Goal: Task Accomplishment & Management: Complete application form

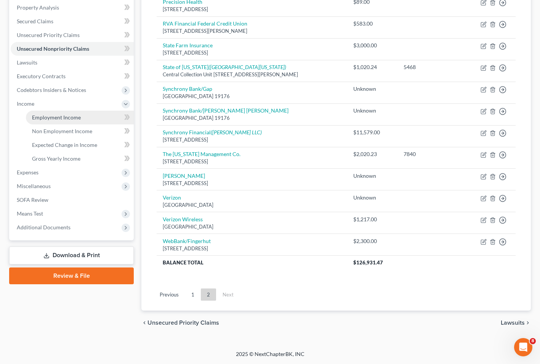
click at [55, 116] on span "Employment Income" at bounding box center [56, 117] width 49 height 6
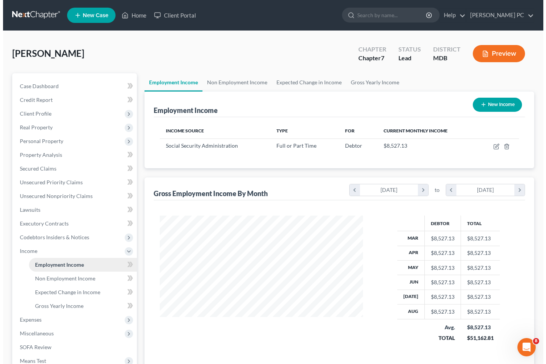
scroll to position [137, 218]
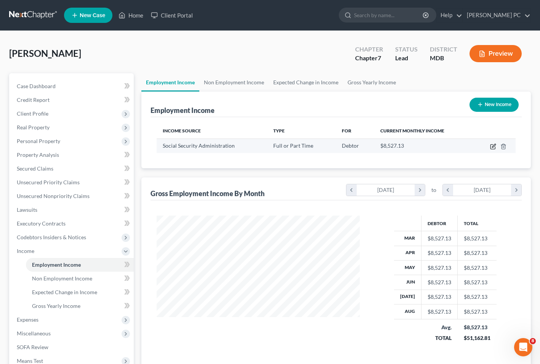
click at [493, 148] on icon "button" at bounding box center [493, 146] width 6 height 6
select select "0"
select select "21"
select select "2"
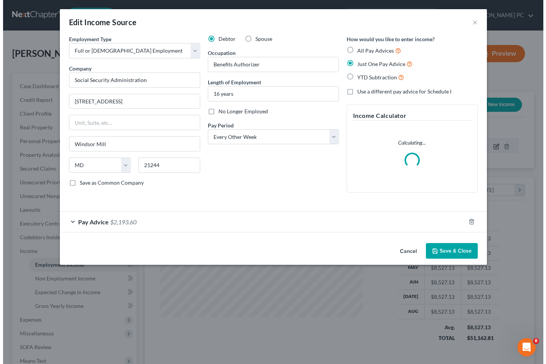
scroll to position [137, 221]
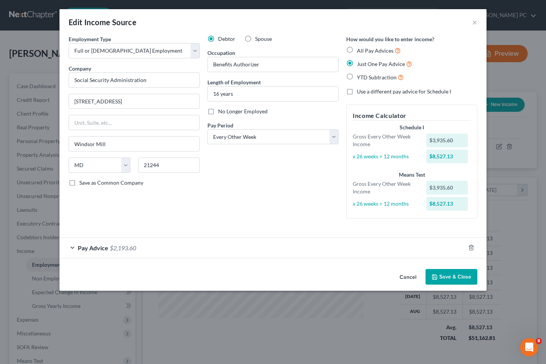
click at [124, 253] on div "Pay Advice $2,193.60" at bounding box center [262, 248] width 406 height 20
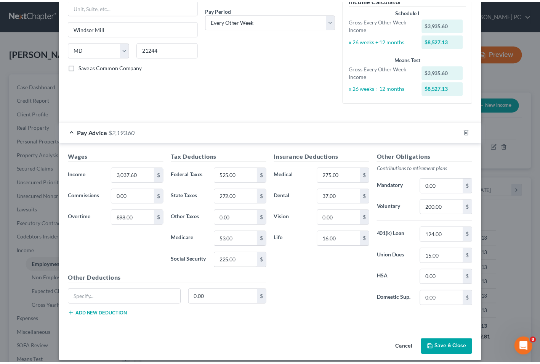
scroll to position [122, 0]
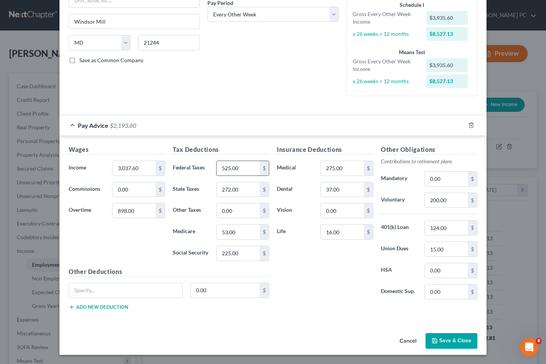
click at [247, 172] on input "525.00" at bounding box center [238, 168] width 43 height 14
type input "341"
type input "205"
type input "41"
type input "173"
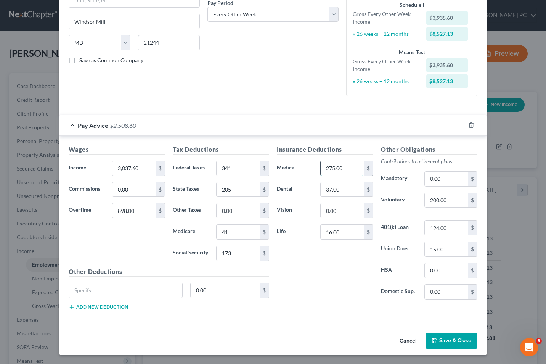
click at [341, 165] on input "275.00" at bounding box center [342, 168] width 43 height 14
type input "3"
type input "275"
click at [228, 211] on input "0.00" at bounding box center [238, 210] width 43 height 14
type input "100"
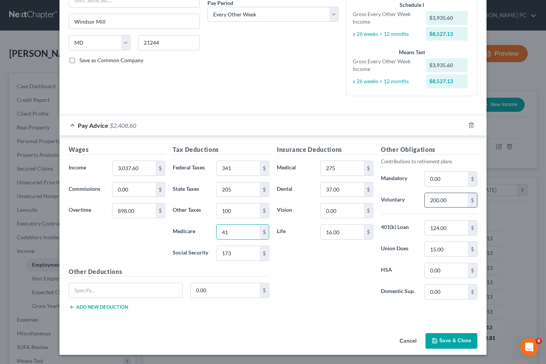
click at [447, 203] on input "200.00" at bounding box center [446, 200] width 43 height 14
type input "1"
click at [447, 175] on input "0.00" at bounding box center [446, 179] width 43 height 14
type input "25"
type input "100"
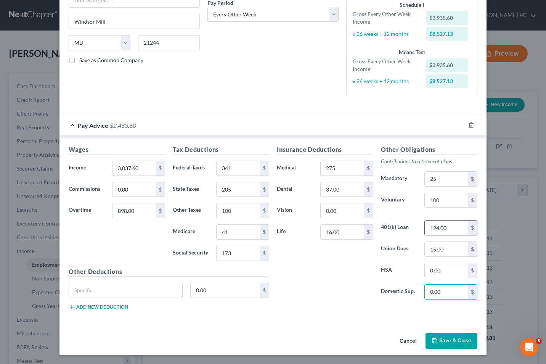
click at [447, 230] on input "124.00" at bounding box center [446, 227] width 43 height 14
type input "90"
click at [450, 347] on button "Save & Close" at bounding box center [452, 341] width 52 height 16
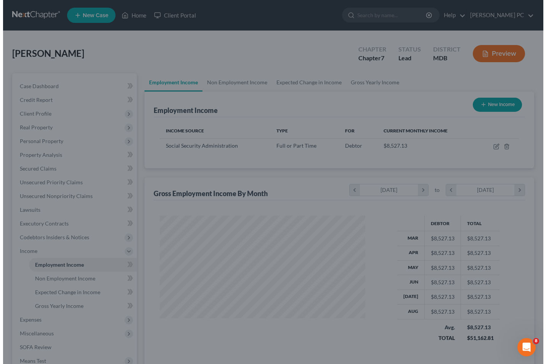
scroll to position [381194, 381112]
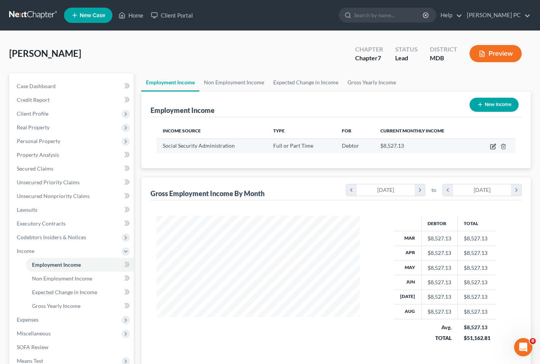
click at [494, 145] on icon "button" at bounding box center [493, 145] width 3 height 3
select select "0"
select select "21"
select select "2"
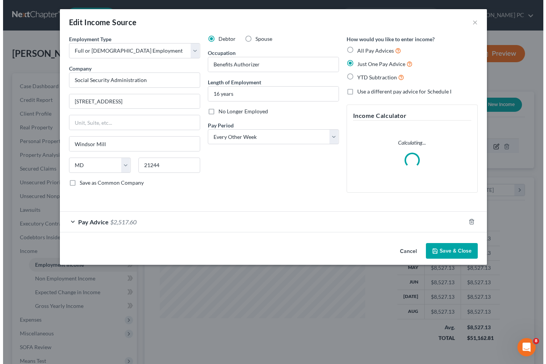
scroll to position [137, 221]
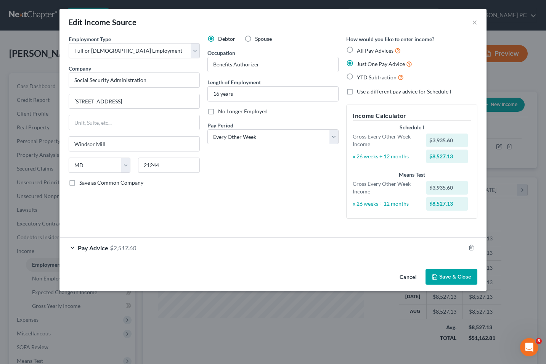
click at [96, 246] on span "Pay Advice" at bounding box center [93, 247] width 31 height 7
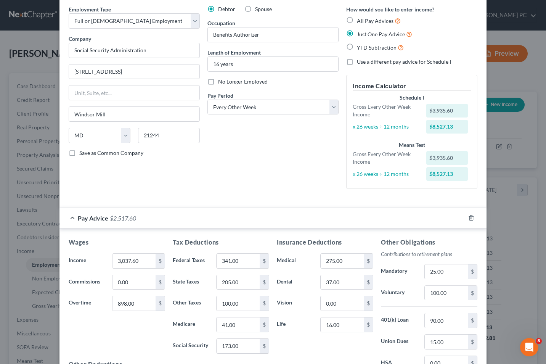
scroll to position [34, 0]
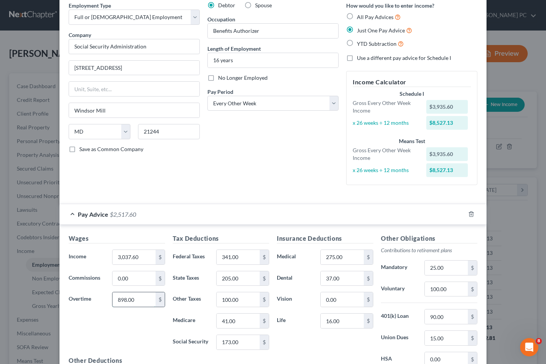
click at [133, 300] on input "898.00" at bounding box center [133, 299] width 43 height 14
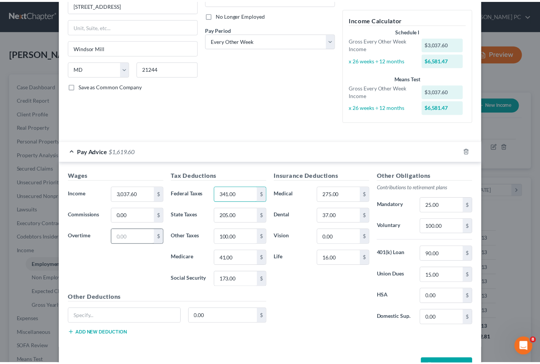
scroll to position [122, 0]
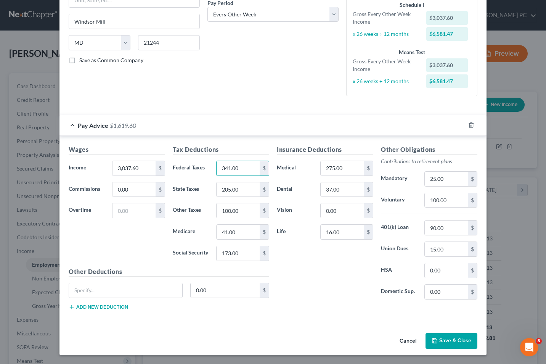
click at [445, 343] on button "Save & Close" at bounding box center [452, 341] width 52 height 16
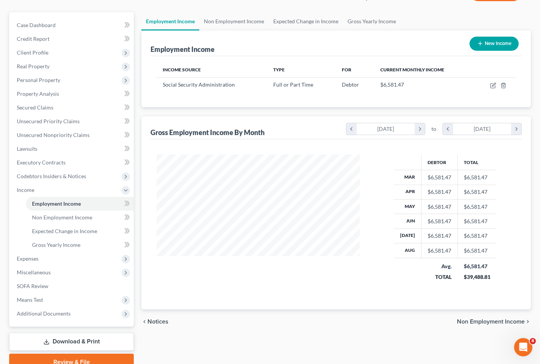
scroll to position [69, 0]
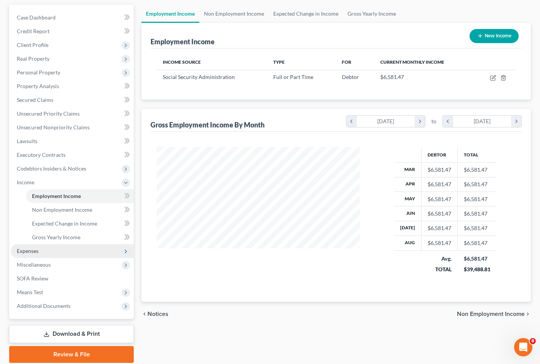
click at [28, 249] on span "Expenses" at bounding box center [28, 250] width 22 height 6
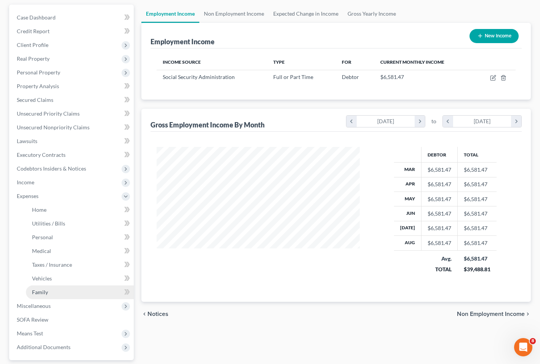
click at [38, 296] on link "Family" at bounding box center [80, 292] width 108 height 14
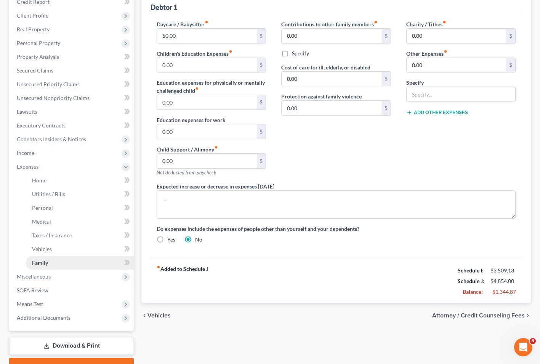
scroll to position [138, 0]
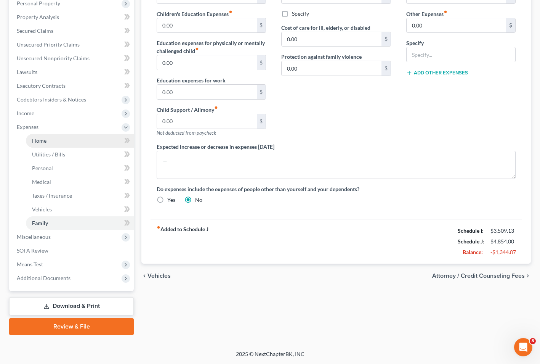
click at [39, 143] on span "Home" at bounding box center [39, 140] width 14 height 6
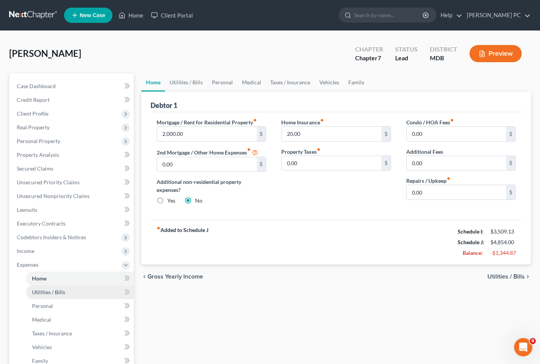
click at [38, 292] on span "Utilities / Bills" at bounding box center [48, 292] width 33 height 6
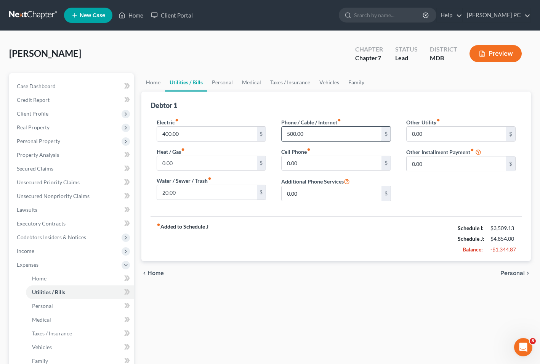
click at [305, 132] on input "500.00" at bounding box center [332, 134] width 100 height 14
type input "100"
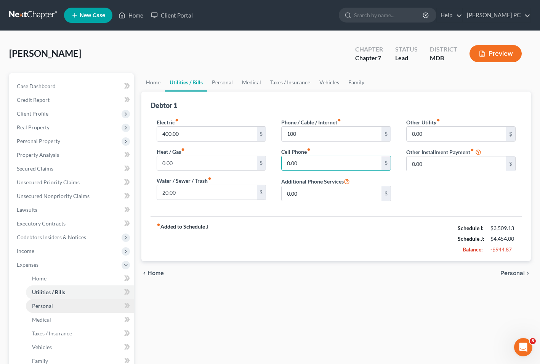
click at [38, 308] on span "Personal" at bounding box center [42, 305] width 21 height 6
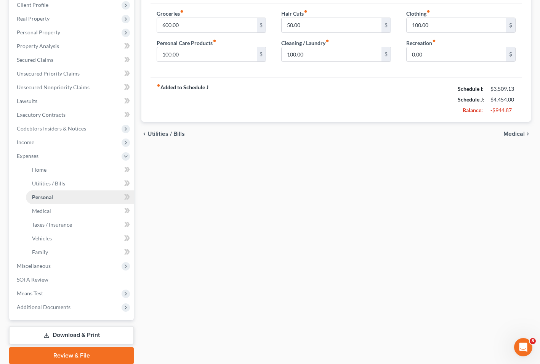
scroll to position [111, 0]
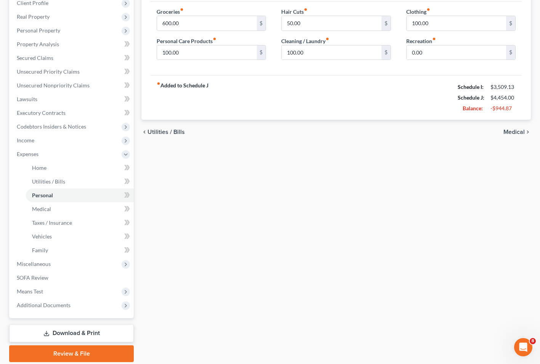
click at [390, 261] on div "Home Utilities / Bills Personal Medical Taxes / Insurance Vehicles Family Debto…" at bounding box center [336, 162] width 397 height 399
click at [37, 210] on span "Medical" at bounding box center [41, 209] width 19 height 6
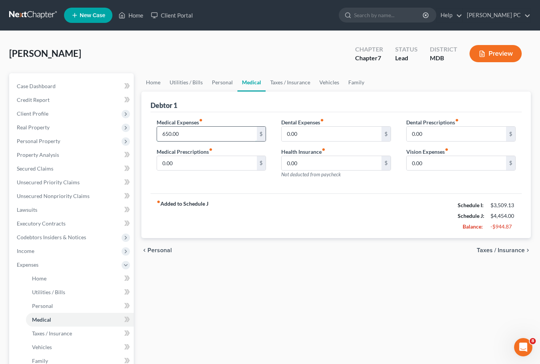
click at [189, 135] on input "650.00" at bounding box center [207, 134] width 100 height 14
type input "500"
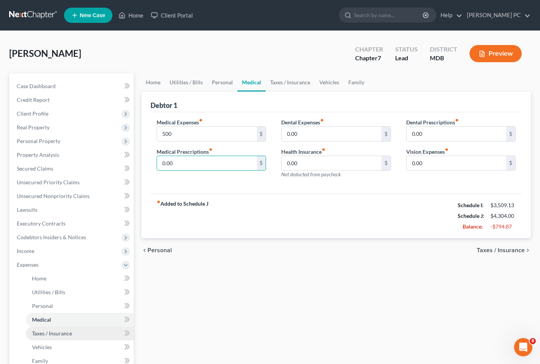
click at [39, 334] on span "Taxes / Insurance" at bounding box center [52, 333] width 40 height 6
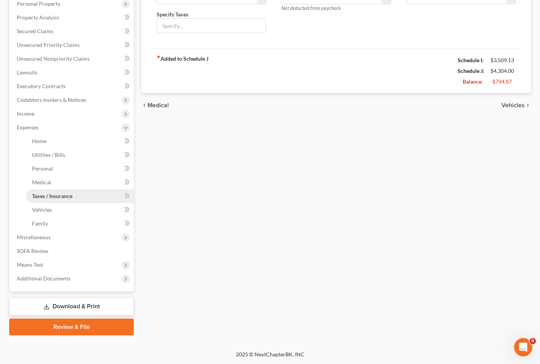
scroll to position [138, 0]
click at [42, 213] on link "Vehicles" at bounding box center [80, 209] width 108 height 14
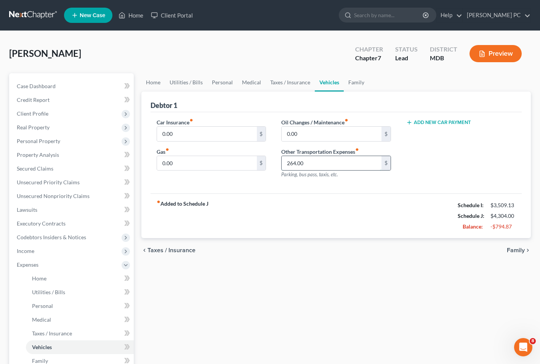
click at [313, 160] on input "264.00" at bounding box center [332, 163] width 100 height 14
type input "200"
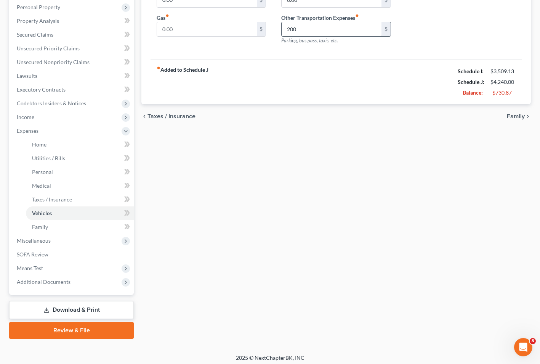
scroll to position [138, 0]
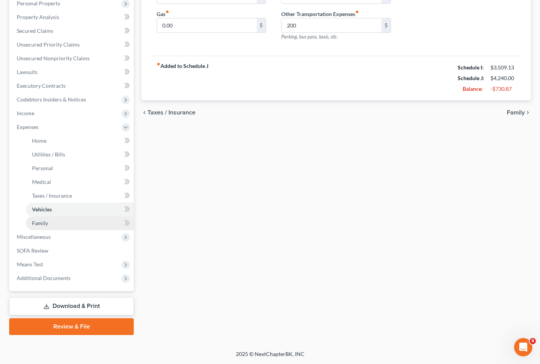
click at [39, 222] on span "Family" at bounding box center [40, 223] width 16 height 6
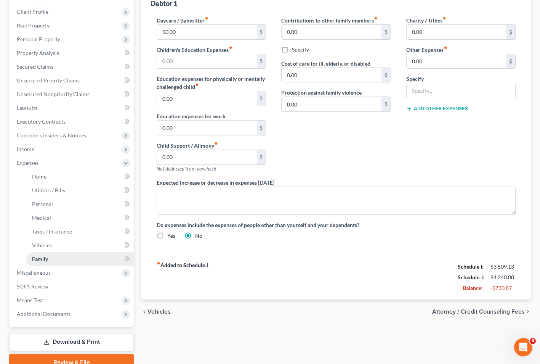
scroll to position [105, 0]
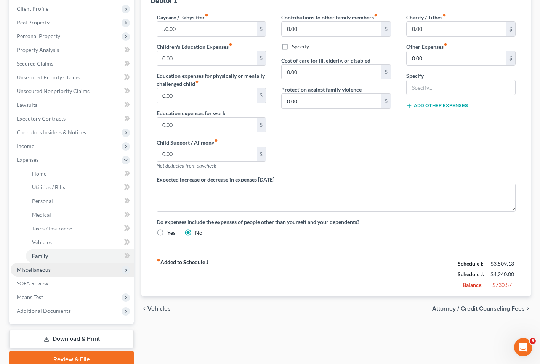
click at [25, 269] on span "Miscellaneous" at bounding box center [34, 269] width 34 height 6
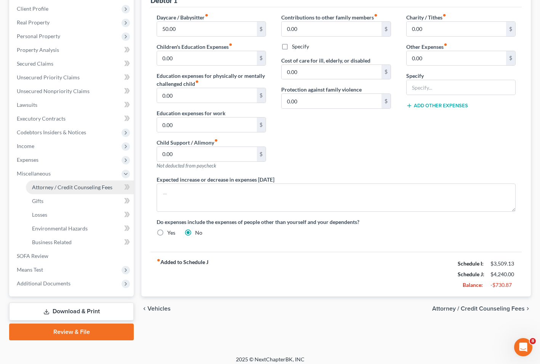
click at [61, 186] on span "Attorney / Credit Counseling Fees" at bounding box center [72, 187] width 80 height 6
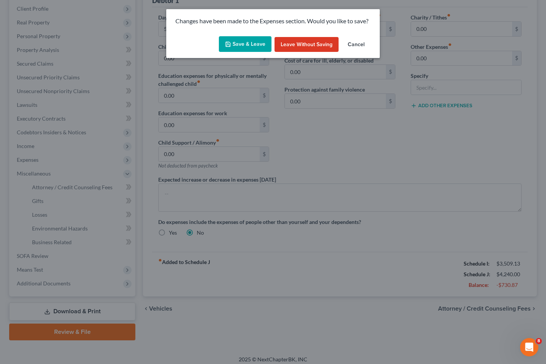
click at [241, 45] on button "Save & Leave" at bounding box center [245, 44] width 53 height 16
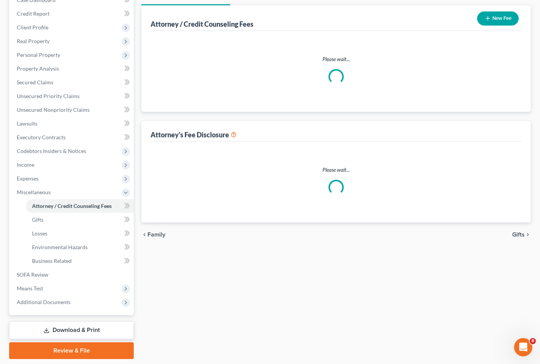
select select "0"
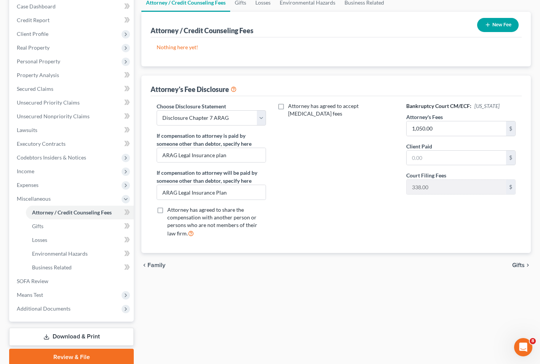
scroll to position [80, 0]
click at [22, 281] on span "SOFA Review" at bounding box center [33, 280] width 32 height 6
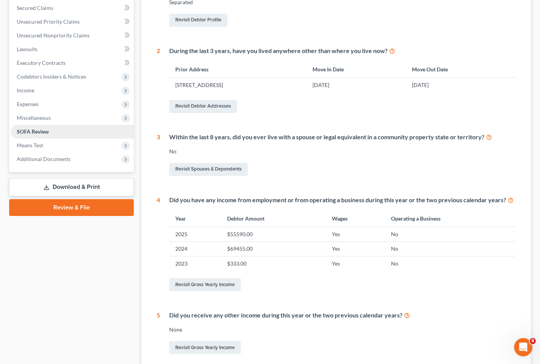
scroll to position [166, 0]
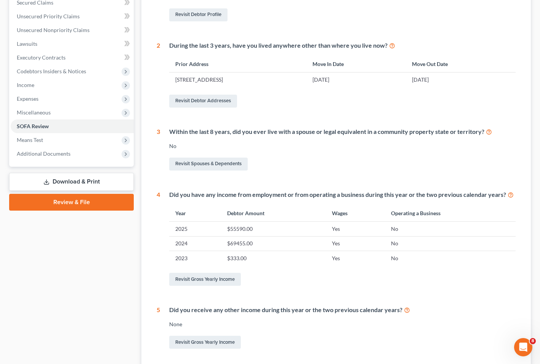
click at [250, 258] on td "$333.00" at bounding box center [273, 258] width 105 height 14
click at [184, 283] on link "Revisit Gross Yearly Income" at bounding box center [205, 279] width 72 height 13
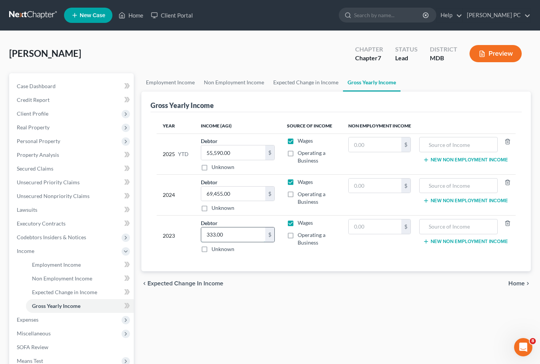
click at [227, 233] on input "333.00" at bounding box center [233, 234] width 64 height 14
type input "33,300"
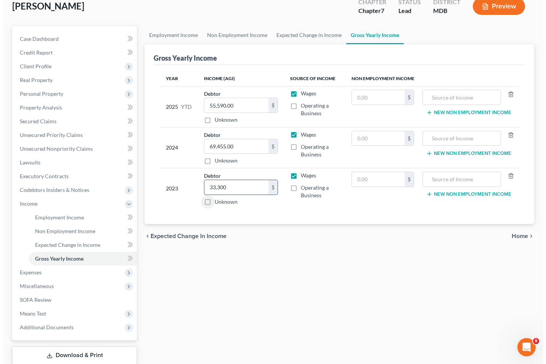
scroll to position [51, 0]
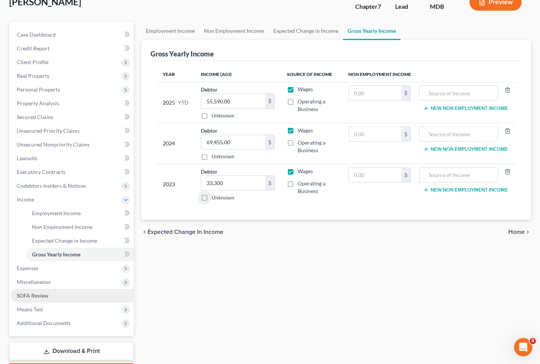
click at [17, 294] on span "SOFA Review" at bounding box center [33, 295] width 32 height 6
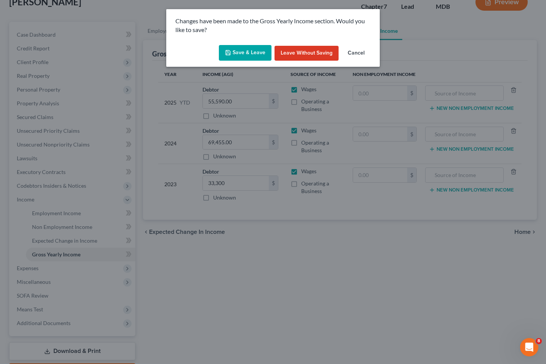
click at [242, 52] on button "Save & Leave" at bounding box center [245, 53] width 53 height 16
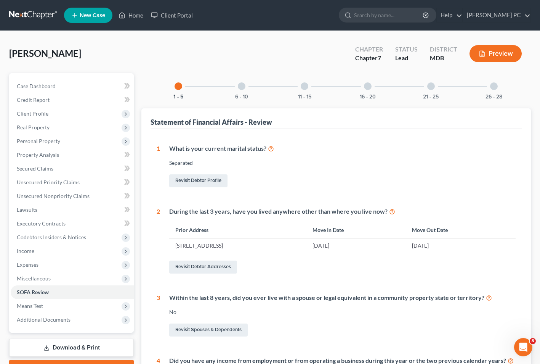
click at [241, 86] on div at bounding box center [242, 86] width 8 height 8
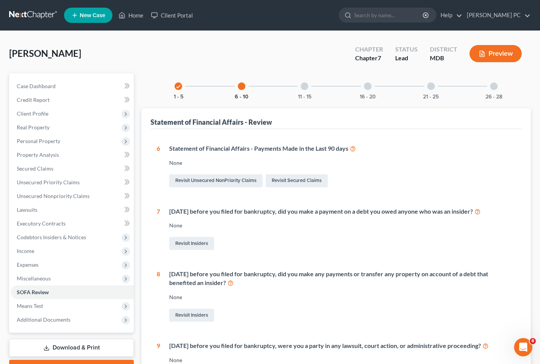
click at [425, 302] on div "[DATE] before you filed for bankruptcy, did you make any payments or transfer a…" at bounding box center [338, 296] width 356 height 53
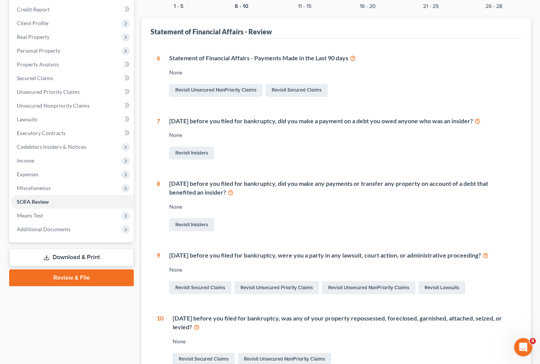
scroll to position [92, 0]
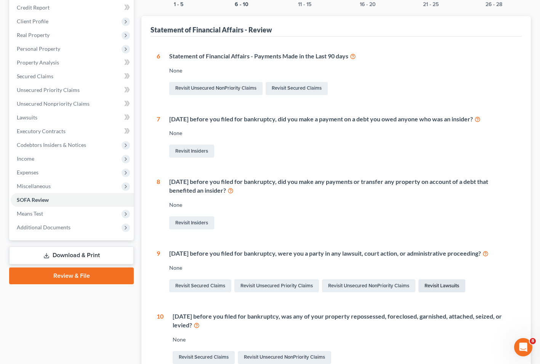
click at [438, 290] on link "Revisit Lawsuits" at bounding box center [442, 285] width 47 height 13
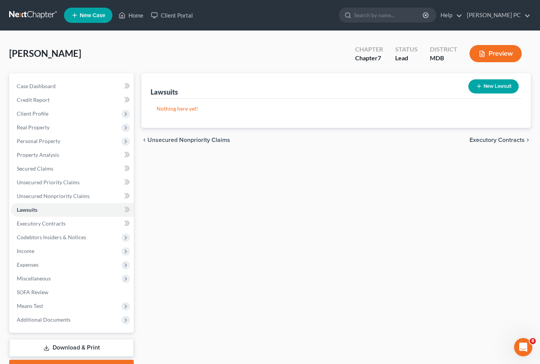
click at [488, 89] on button "New Lawsuit" at bounding box center [494, 86] width 50 height 14
select select "0"
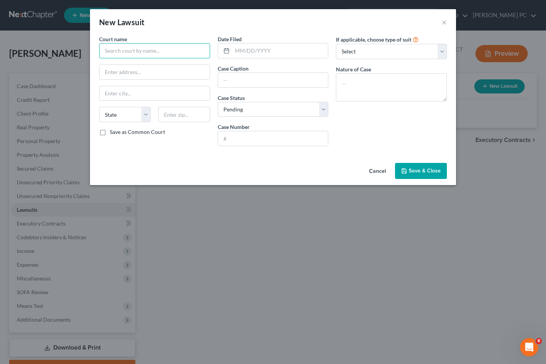
click at [108, 50] on input "text" at bounding box center [154, 50] width 111 height 15
type input "Baltimore County Circuit Court"
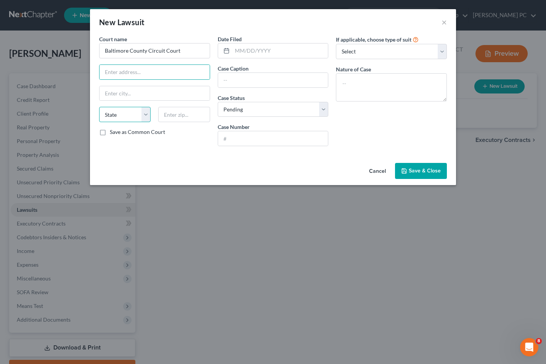
click at [144, 112] on select "State [US_STATE] AK AR AZ CA CO CT DE DC [GEOGRAPHIC_DATA] [GEOGRAPHIC_DATA] GU…" at bounding box center [124, 114] width 51 height 15
select select "21"
click at [99, 107] on select "State [US_STATE] AK AR AZ CA CO CT DE DC [GEOGRAPHIC_DATA] [GEOGRAPHIC_DATA] GU…" at bounding box center [124, 114] width 51 height 15
click at [235, 79] on input "text" at bounding box center [273, 80] width 110 height 14
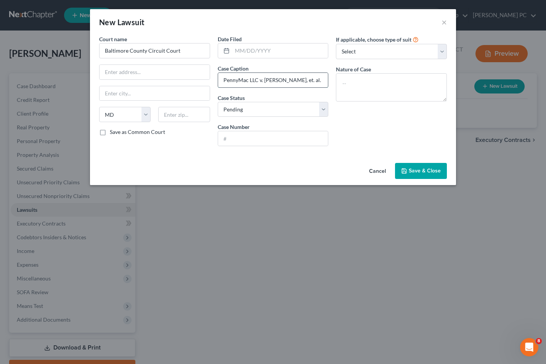
type input "PennyMac LLC v. [PERSON_NAME], et. al."
click at [437, 50] on select "Select Repossession Garnishment Foreclosure Attached, Seized, Or Levied Other" at bounding box center [391, 51] width 111 height 15
select select "2"
click at [336, 44] on select "Select Repossession Garnishment Foreclosure Attached, Seized, Or Levied Other" at bounding box center [391, 51] width 111 height 15
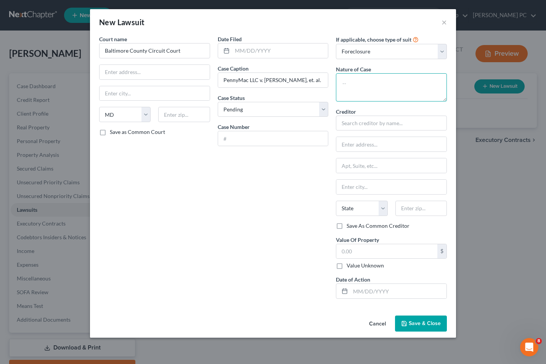
click at [346, 79] on textarea at bounding box center [391, 87] width 111 height 28
type textarea "d"
type textarea "foreclosure"
click at [353, 124] on input "text" at bounding box center [391, 123] width 111 height 15
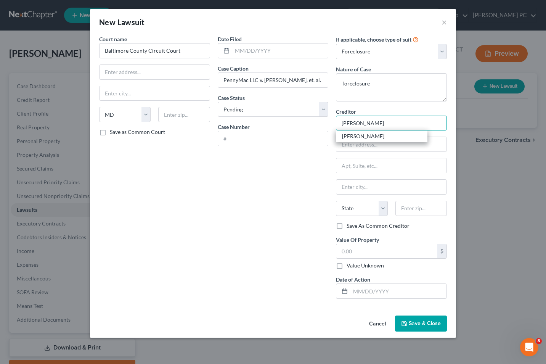
type input "[PERSON_NAME]"
click at [351, 141] on div "[PERSON_NAME]" at bounding box center [382, 135] width 92 height 11
type input "PO Box 514387"
type input "[GEOGRAPHIC_DATA]"
select select "4"
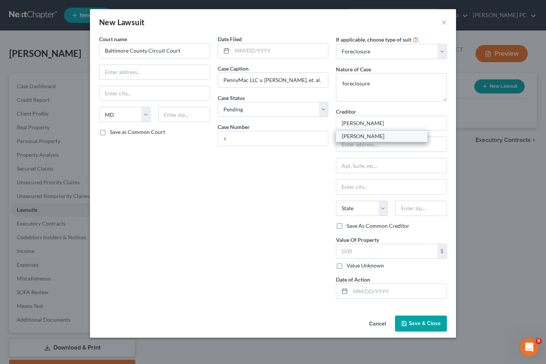
type input "90051-4387"
click at [415, 321] on span "Save & Close" at bounding box center [425, 323] width 32 height 6
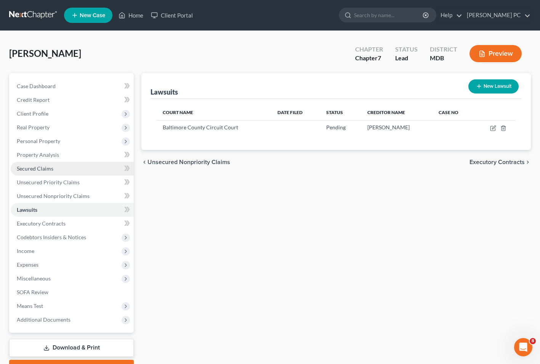
click at [29, 169] on span "Secured Claims" at bounding box center [35, 168] width 37 height 6
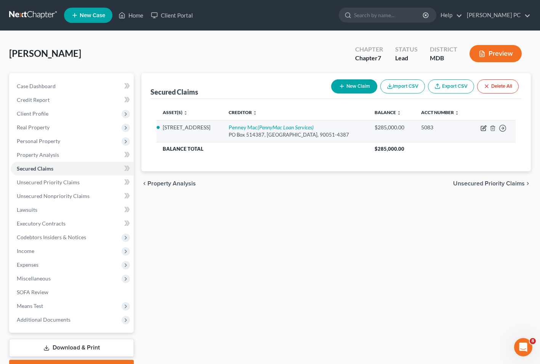
click at [484, 129] on icon "button" at bounding box center [484, 128] width 6 height 6
select select "3"
select select "0"
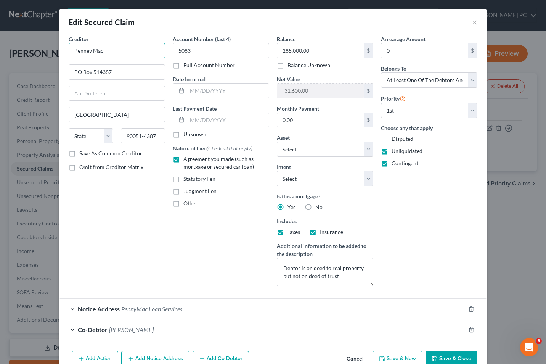
click at [93, 49] on input "Penney Mac" at bounding box center [117, 50] width 96 height 15
type input "[PERSON_NAME]"
click at [79, 154] on label "Save As Common Creditor" at bounding box center [110, 153] width 63 height 8
click at [82, 154] on input "Save As Common Creditor" at bounding box center [84, 151] width 5 height 5
click at [443, 358] on button "Save & Close" at bounding box center [452, 359] width 52 height 16
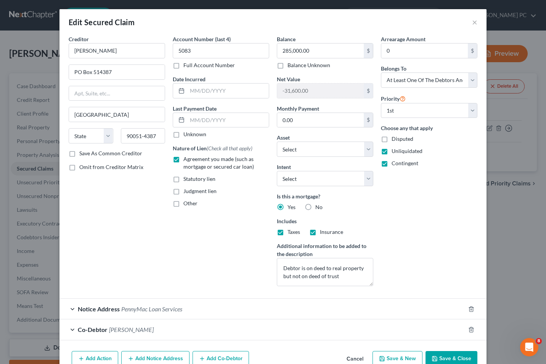
checkbox input "false"
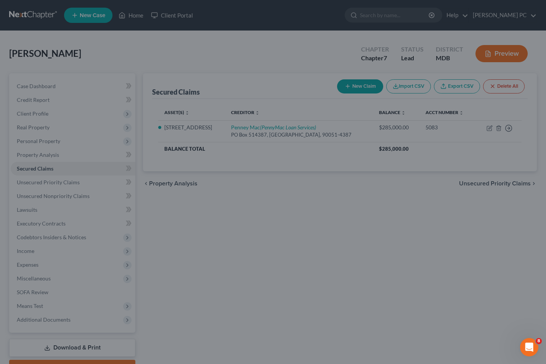
select select "2"
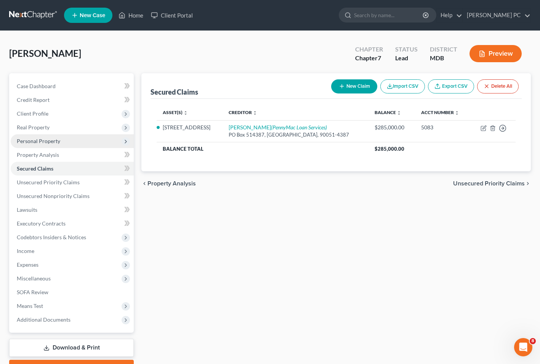
click at [26, 140] on span "Personal Property" at bounding box center [38, 141] width 43 height 6
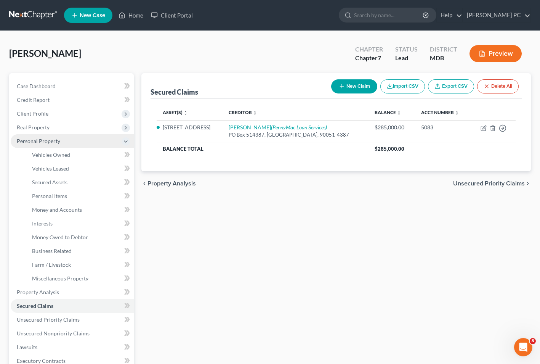
click at [31, 125] on span "Real Property" at bounding box center [33, 127] width 33 height 6
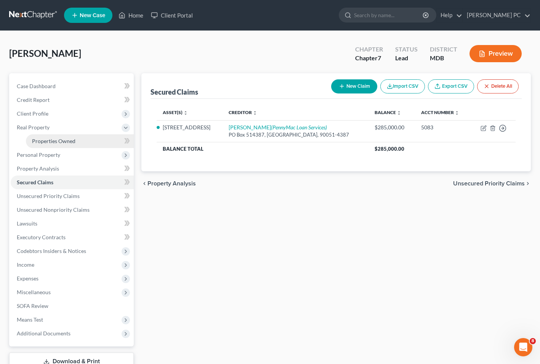
click at [64, 143] on span "Properties Owned" at bounding box center [53, 141] width 43 height 6
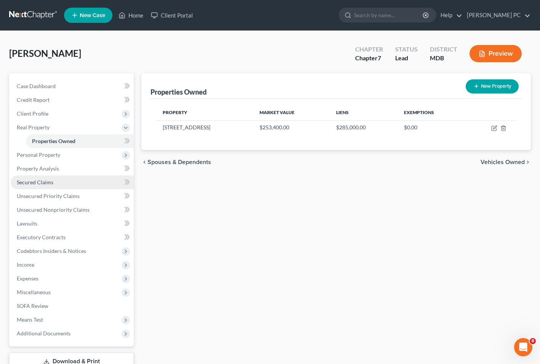
click at [25, 186] on link "Secured Claims" at bounding box center [72, 182] width 123 height 14
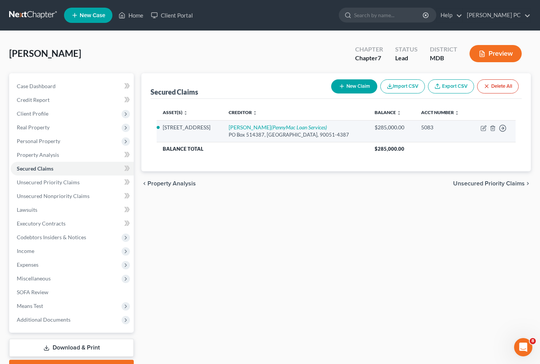
click at [476, 127] on td "Move to E Move to F Move to G Move to Notice Only" at bounding box center [493, 131] width 45 height 22
click at [484, 130] on icon "button" at bounding box center [484, 128] width 6 height 6
select select "3"
select select "0"
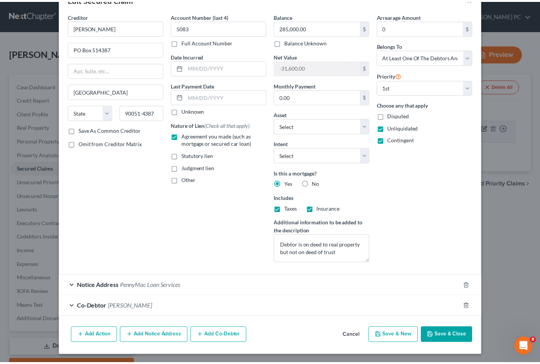
scroll to position [24, 0]
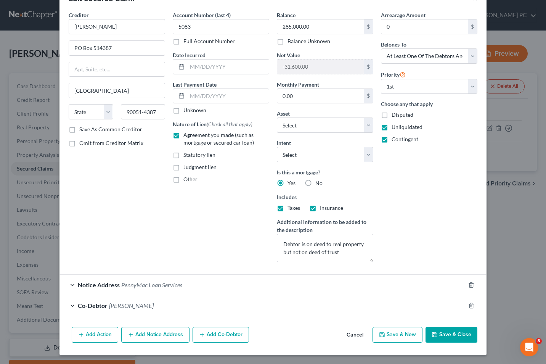
click at [442, 337] on button "Save & Close" at bounding box center [452, 335] width 52 height 16
select select "2"
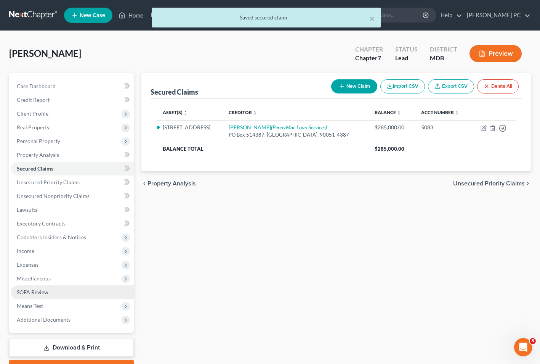
click at [22, 292] on span "SOFA Review" at bounding box center [33, 292] width 32 height 6
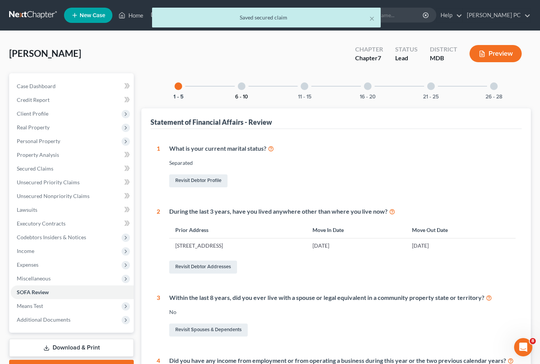
click at [246, 96] on button "6 - 10" at bounding box center [241, 96] width 13 height 5
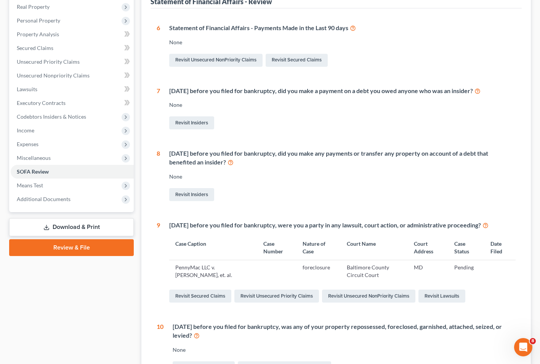
scroll to position [129, 0]
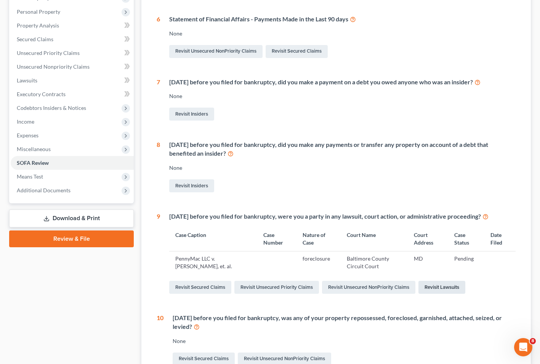
click at [442, 292] on link "Revisit Lawsuits" at bounding box center [442, 287] width 47 height 13
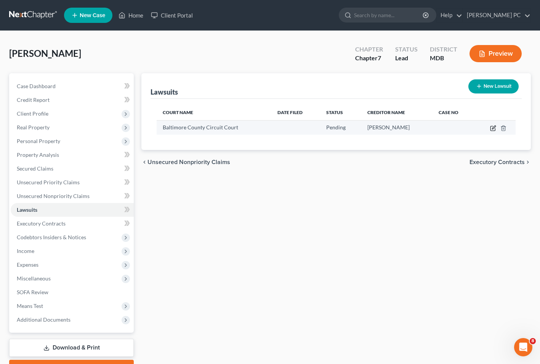
click at [493, 126] on icon "button" at bounding box center [493, 128] width 5 height 5
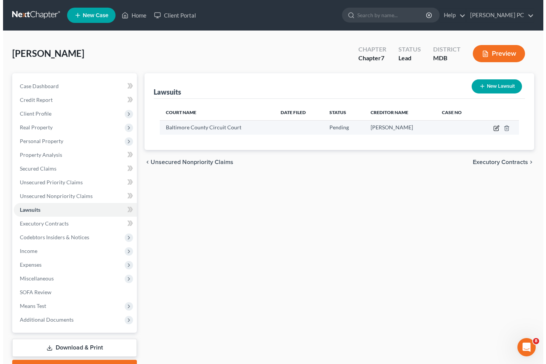
select select "21"
select select "0"
select select "2"
select select "4"
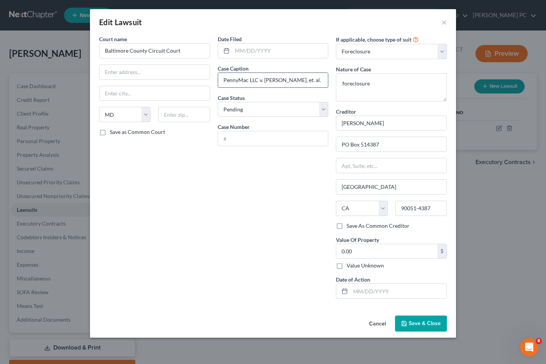
click at [237, 78] on input "PennyMac LLC v. [PERSON_NAME], et. al." at bounding box center [273, 80] width 110 height 14
type input "[PERSON_NAME] Mac Loan Services v. [PERSON_NAME], et. al."
click at [418, 325] on span "Save & Close" at bounding box center [425, 323] width 32 height 6
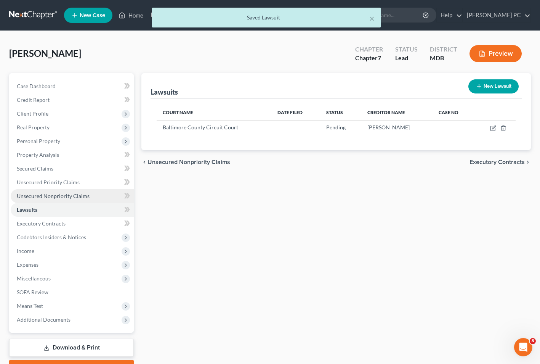
click at [34, 198] on span "Unsecured Nonpriority Claims" at bounding box center [53, 196] width 73 height 6
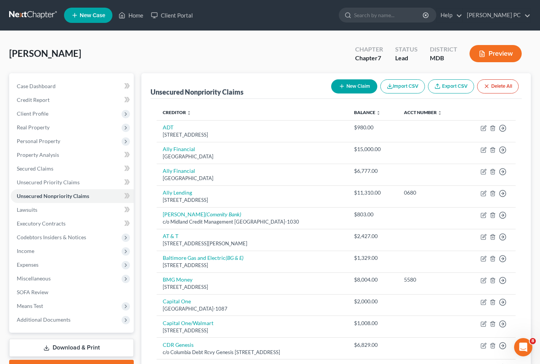
click at [351, 84] on button "New Claim" at bounding box center [354, 86] width 46 height 14
select select "0"
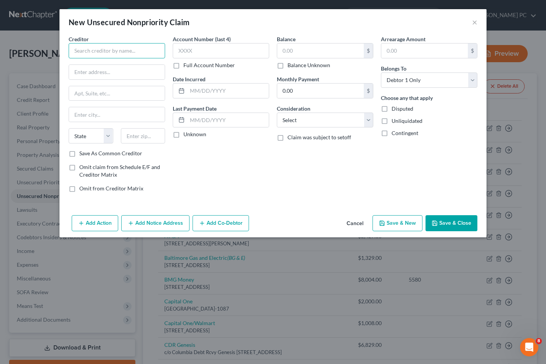
click at [84, 48] on input "text" at bounding box center [117, 50] width 96 height 15
click at [130, 47] on input "Chase Automotive" at bounding box center [117, 50] width 96 height 15
type input "C"
type input "Automatic Finance LLC"
type input "[STREET_ADDRESS][PERSON_NAME]"
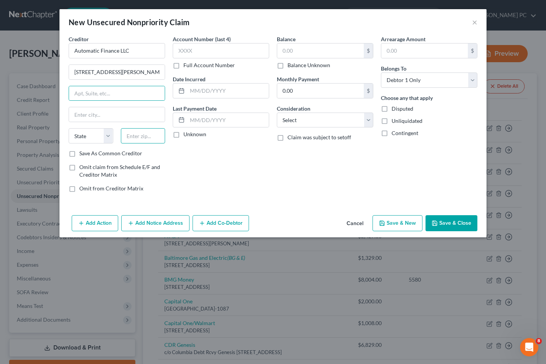
click at [128, 138] on input "text" at bounding box center [143, 135] width 45 height 15
type input "21117"
type input "[PERSON_NAME] [PERSON_NAME]"
select select "21"
click at [288, 65] on label "Balance Unknown" at bounding box center [309, 65] width 43 height 8
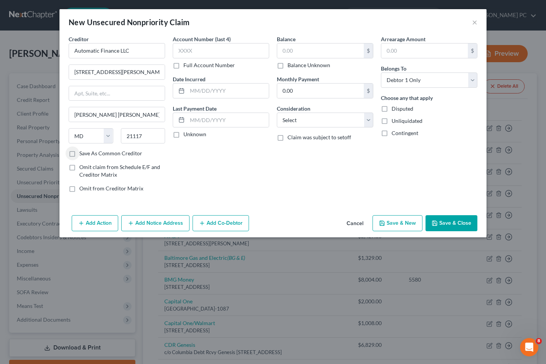
click at [291, 65] on input "Balance Unknown" at bounding box center [293, 63] width 5 height 5
checkbox input "true"
type input "0.00"
click at [79, 154] on label "Save As Common Creditor" at bounding box center [110, 153] width 63 height 8
click at [82, 154] on input "Save As Common Creditor" at bounding box center [84, 151] width 5 height 5
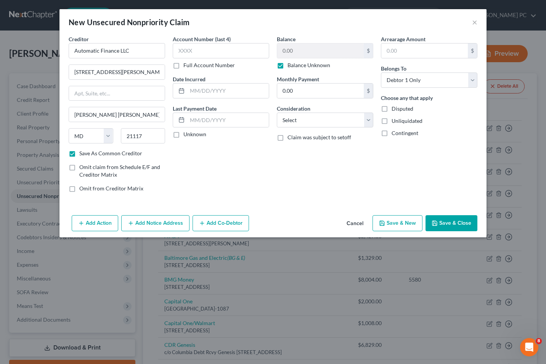
click at [447, 227] on button "Save & Close" at bounding box center [452, 223] width 52 height 16
checkbox input "false"
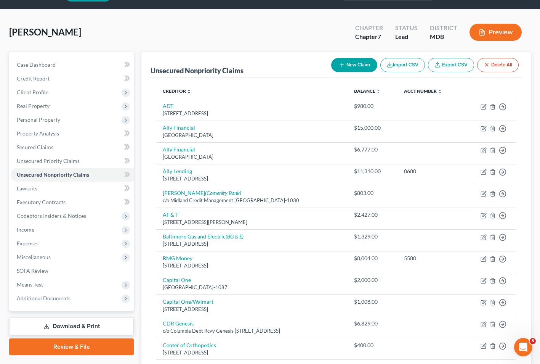
scroll to position [41, 0]
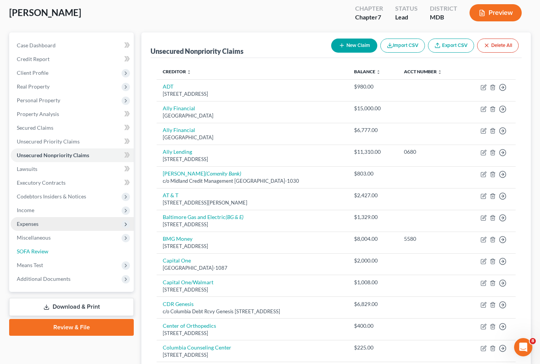
click at [38, 251] on span "SOFA Review" at bounding box center [33, 251] width 32 height 6
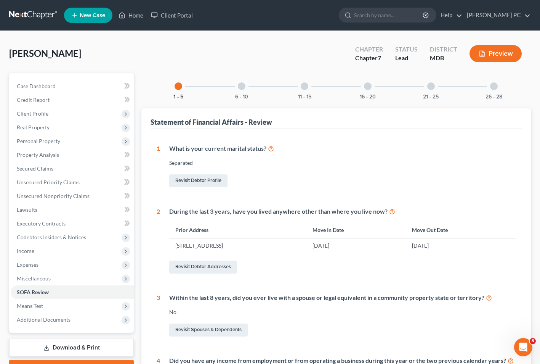
click at [241, 83] on div at bounding box center [242, 86] width 8 height 8
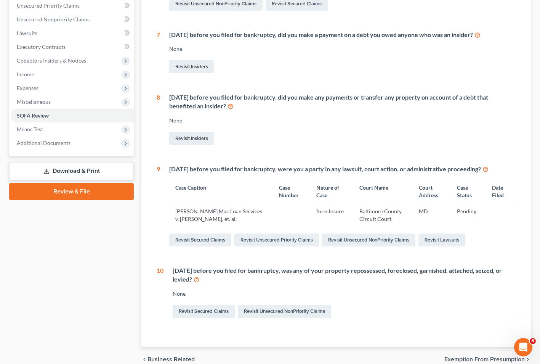
scroll to position [213, 0]
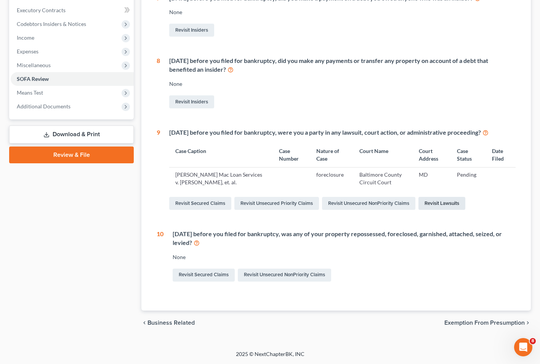
click at [444, 200] on link "Revisit Lawsuits" at bounding box center [442, 203] width 47 height 13
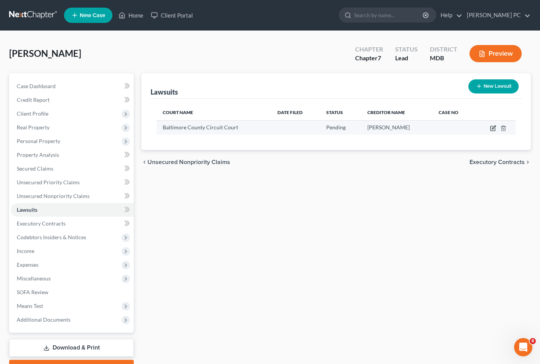
click at [493, 128] on icon "button" at bounding box center [493, 126] width 3 height 3
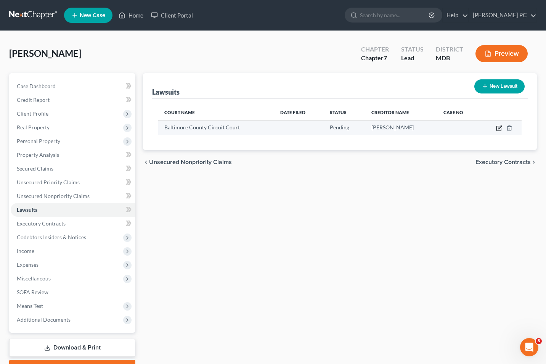
select select "21"
select select "0"
select select "2"
select select "4"
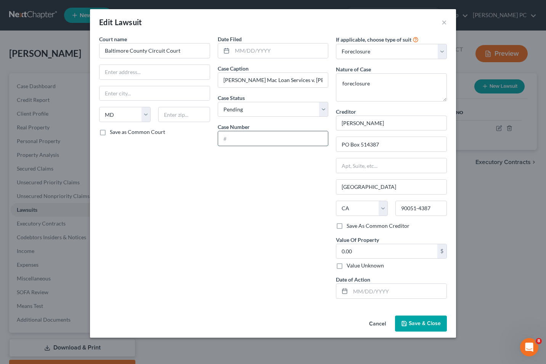
paste input "C-24-CV-25-002670"
type input "C-24-CV-25-002670"
click at [144, 51] on input "Baltimore County Circuit Court" at bounding box center [154, 50] width 111 height 15
type input "Baltimore City Circuit Court"
click at [357, 292] on input "text" at bounding box center [398, 291] width 96 height 14
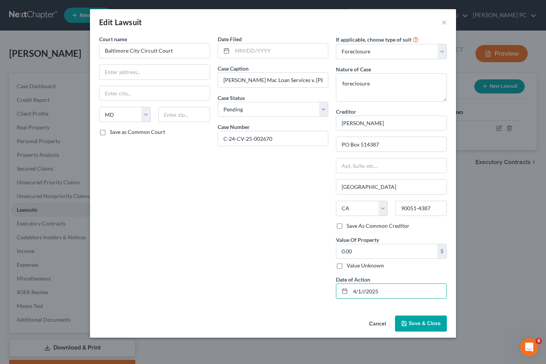
type input "4/1///2025"
click at [362, 253] on input "0.00" at bounding box center [386, 251] width 101 height 14
type input "253,400"
click at [373, 289] on input "4/1///2025" at bounding box center [398, 291] width 96 height 14
type input "[DATE]"
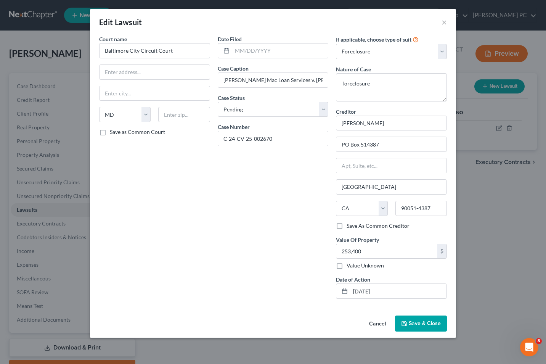
click at [414, 325] on span "Save & Close" at bounding box center [425, 323] width 32 height 6
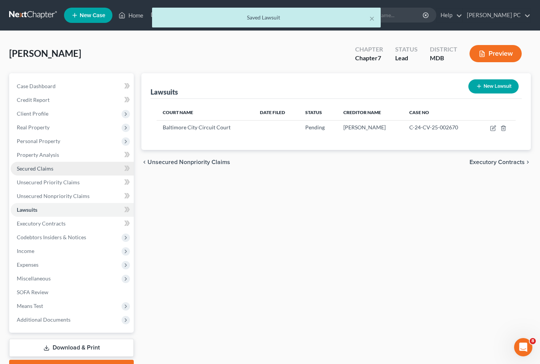
click at [40, 167] on span "Secured Claims" at bounding box center [35, 168] width 37 height 6
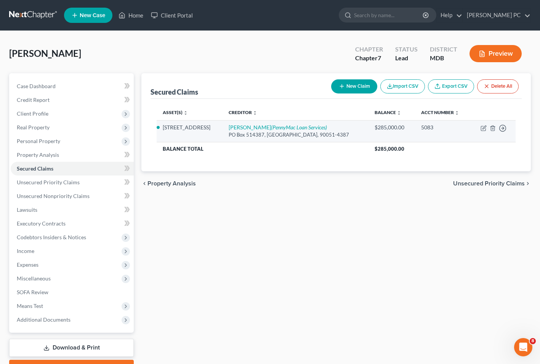
click at [488, 126] on td "Move to E Move to F Move to G Move to Notice Only" at bounding box center [493, 131] width 45 height 22
click at [485, 127] on icon "button" at bounding box center [484, 128] width 6 height 6
select select "3"
select select "0"
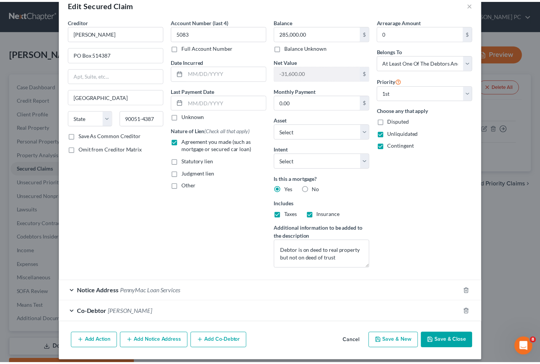
scroll to position [24, 0]
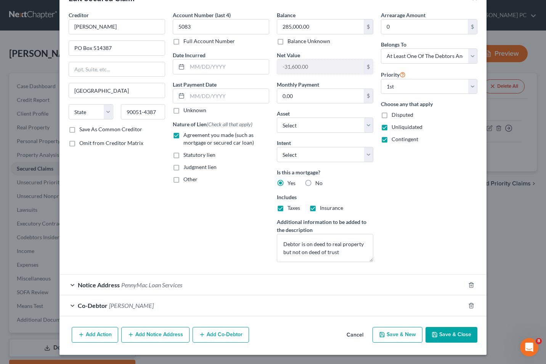
click at [440, 331] on button "Save & Close" at bounding box center [452, 335] width 52 height 16
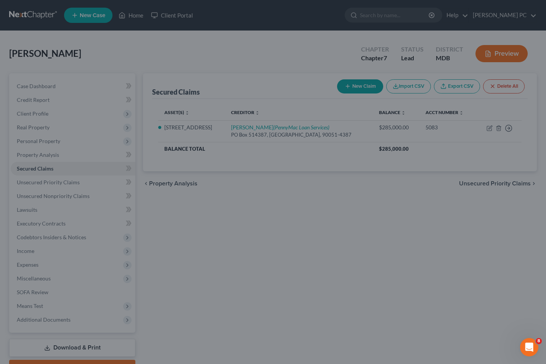
select select "2"
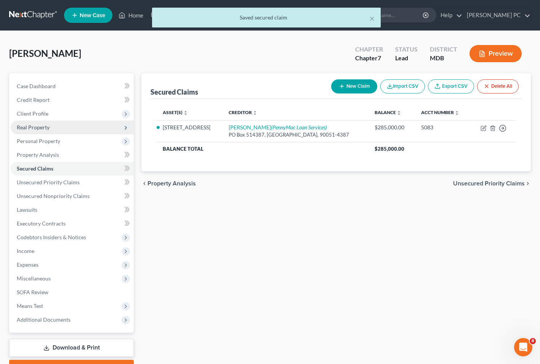
click at [34, 125] on span "Real Property" at bounding box center [33, 127] width 33 height 6
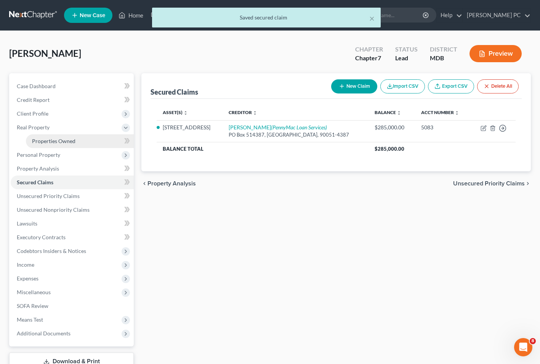
click at [58, 139] on span "Properties Owned" at bounding box center [53, 141] width 43 height 6
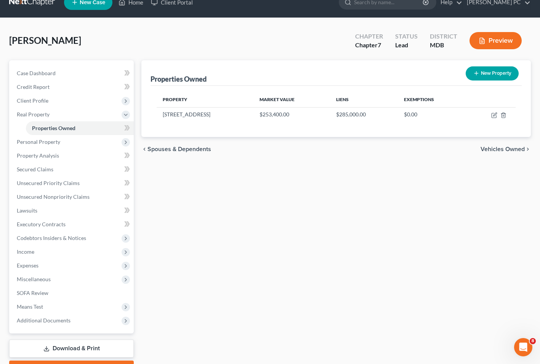
scroll to position [55, 0]
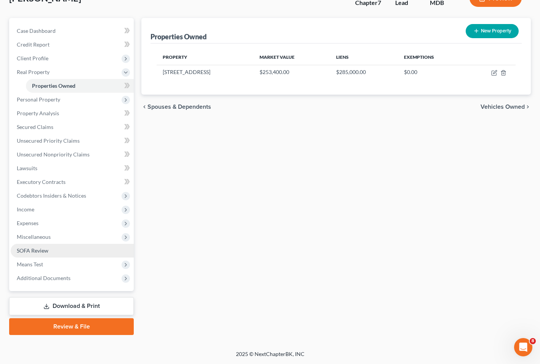
click at [44, 248] on span "SOFA Review" at bounding box center [33, 250] width 32 height 6
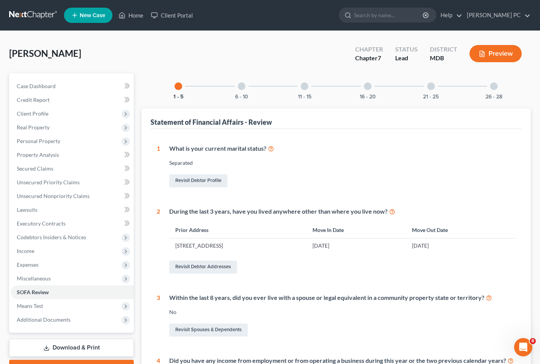
click at [242, 84] on div at bounding box center [242, 86] width 8 height 8
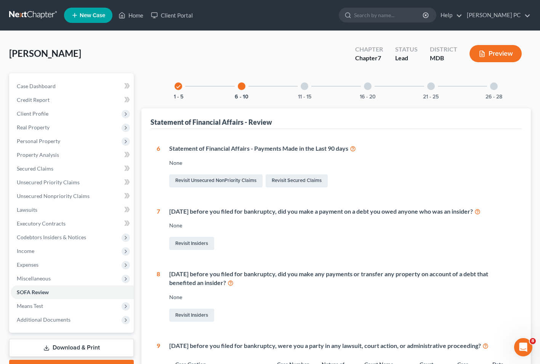
click at [306, 83] on div at bounding box center [305, 86] width 8 height 8
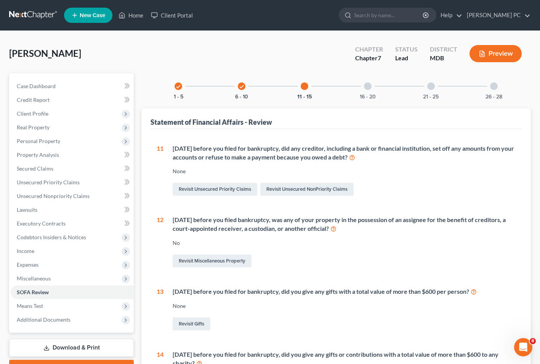
click at [368, 87] on div at bounding box center [368, 86] width 8 height 8
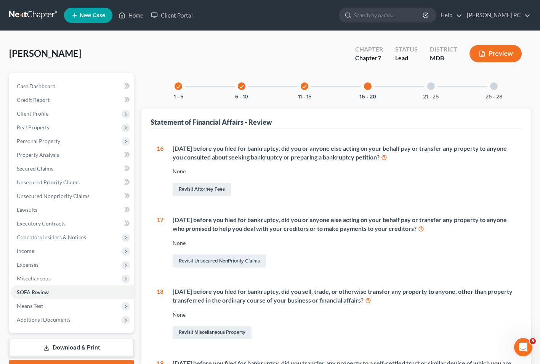
click at [433, 87] on div at bounding box center [431, 86] width 8 height 8
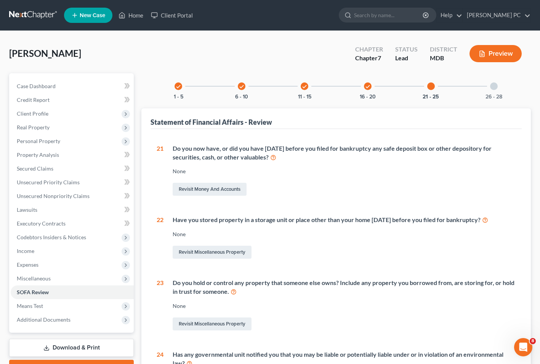
click at [496, 86] on div at bounding box center [494, 86] width 8 height 8
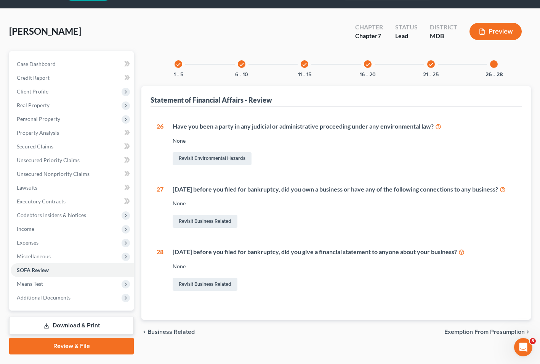
scroll to position [42, 0]
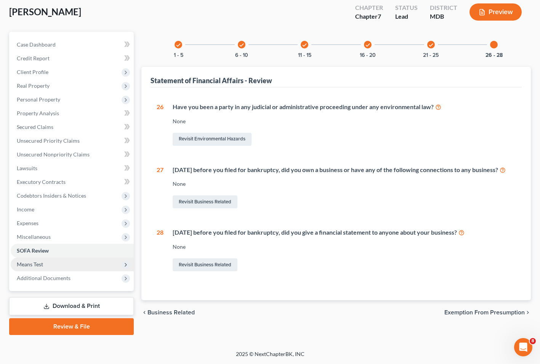
click at [27, 261] on span "Means Test" at bounding box center [30, 264] width 26 height 6
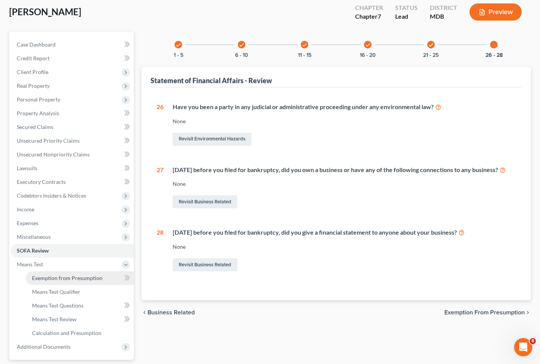
click at [65, 277] on span "Exemption from Presumption" at bounding box center [67, 278] width 71 height 6
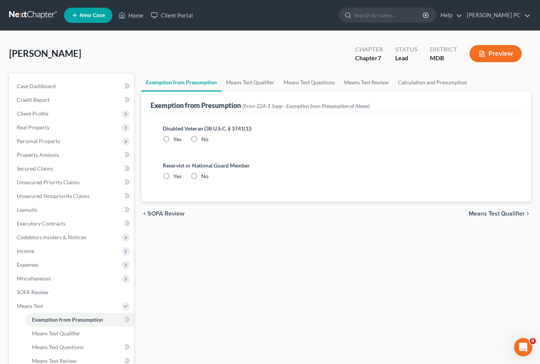
click at [201, 138] on label "No" at bounding box center [204, 139] width 7 height 8
click at [204, 138] on input "No" at bounding box center [206, 137] width 5 height 5
radio input "true"
click at [201, 175] on label "No" at bounding box center [204, 176] width 7 height 8
click at [204, 175] on input "No" at bounding box center [206, 174] width 5 height 5
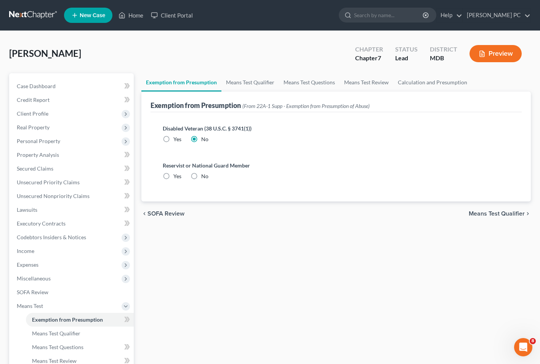
radio input "true"
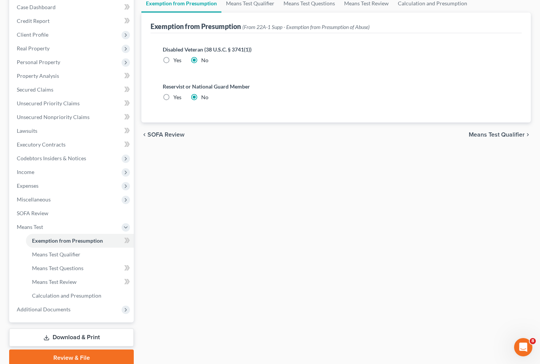
scroll to position [110, 0]
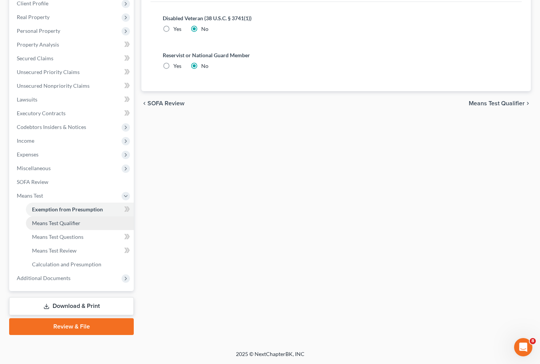
click at [71, 222] on span "Means Test Qualifier" at bounding box center [56, 223] width 48 height 6
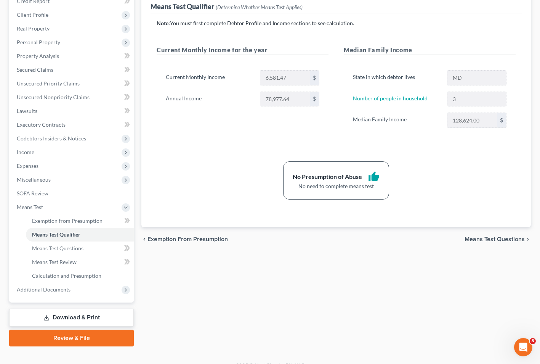
scroll to position [110, 0]
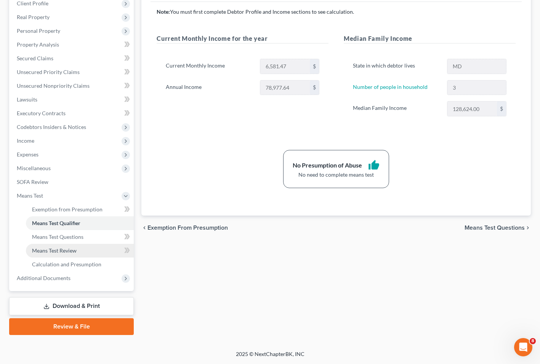
click at [65, 252] on span "Means Test Review" at bounding box center [54, 250] width 45 height 6
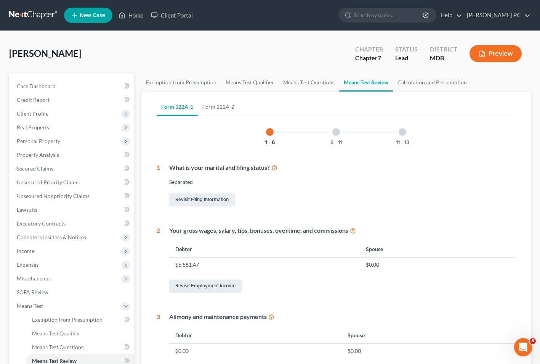
scroll to position [183, 0]
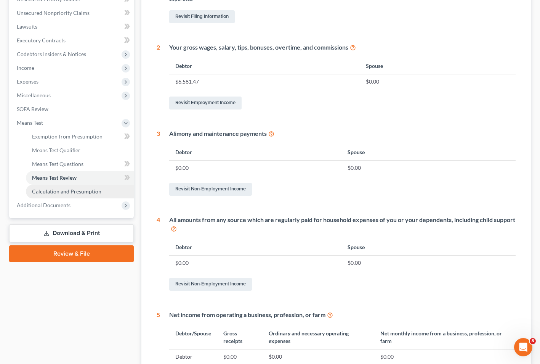
click at [71, 193] on span "Calculation and Presumption" at bounding box center [66, 191] width 69 height 6
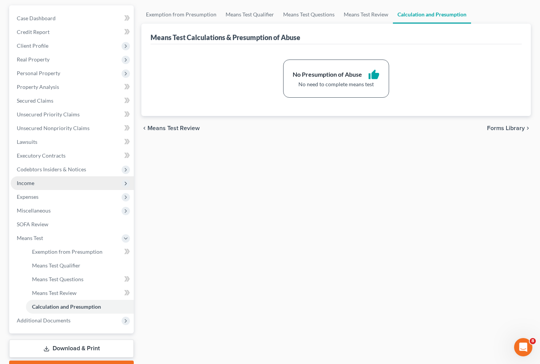
scroll to position [50, 0]
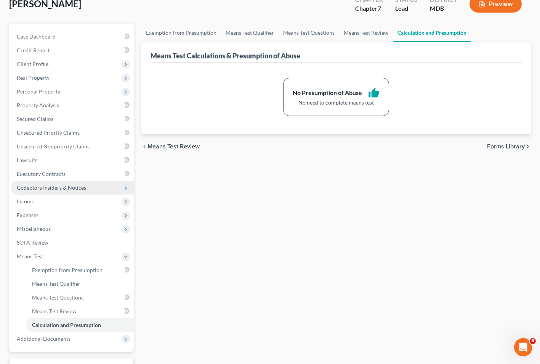
click at [59, 186] on span "Codebtors Insiders & Notices" at bounding box center [51, 187] width 69 height 6
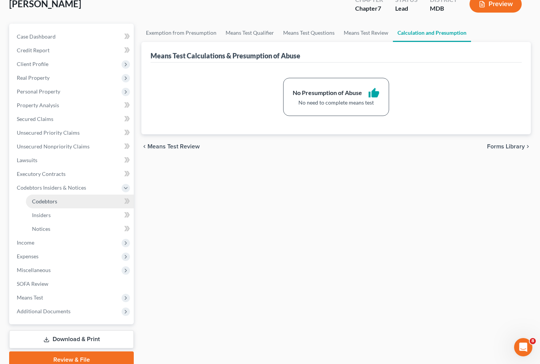
click at [50, 200] on span "Codebtors" at bounding box center [44, 201] width 25 height 6
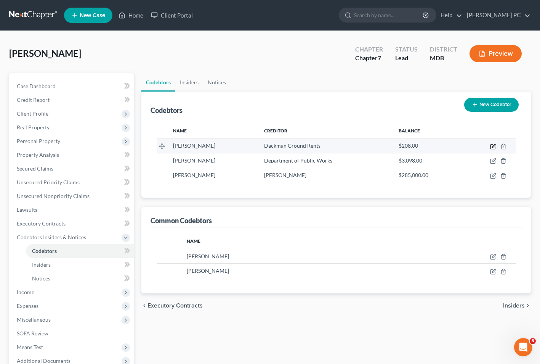
click at [494, 145] on icon "button" at bounding box center [493, 145] width 3 height 3
select select "21"
select select "44"
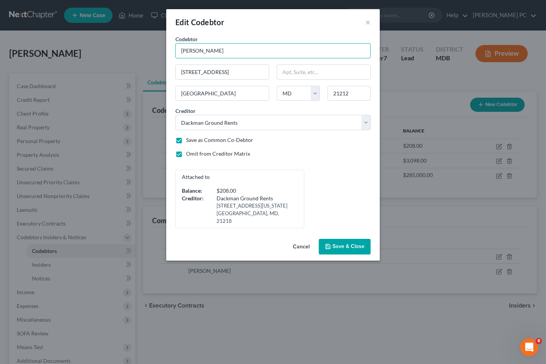
click at [194, 51] on input "[PERSON_NAME]" at bounding box center [272, 50] width 195 height 15
type input "[PERSON_NAME]"
click at [350, 239] on button "Save & Close" at bounding box center [345, 247] width 52 height 16
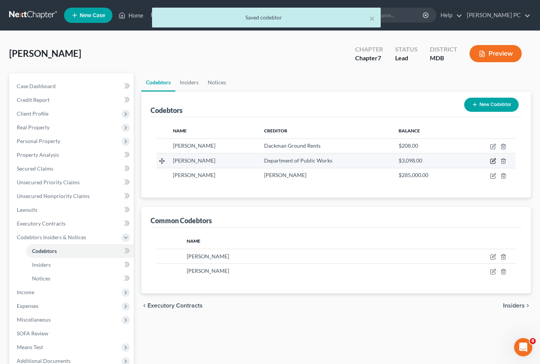
click at [494, 161] on icon "button" at bounding box center [493, 161] width 6 height 6
select select "21"
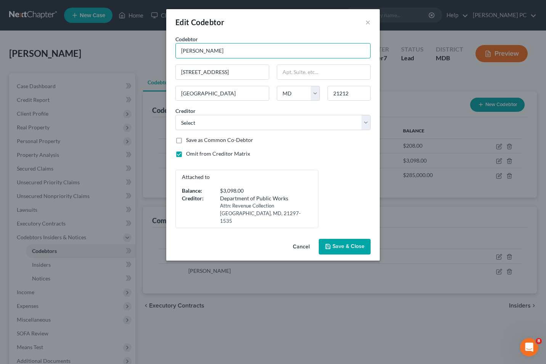
click at [198, 50] on input "[PERSON_NAME]" at bounding box center [272, 50] width 195 height 15
type input "[PERSON_NAME]"
click at [341, 243] on span "Save & Close" at bounding box center [349, 246] width 32 height 6
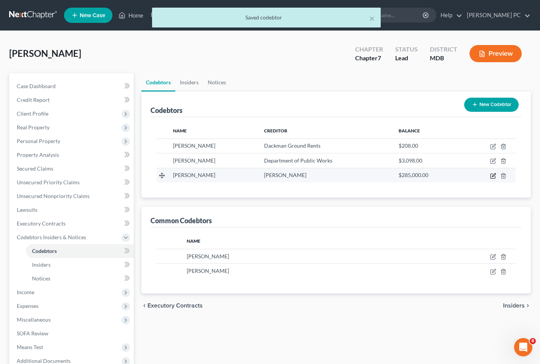
click at [493, 177] on icon "button" at bounding box center [493, 176] width 6 height 6
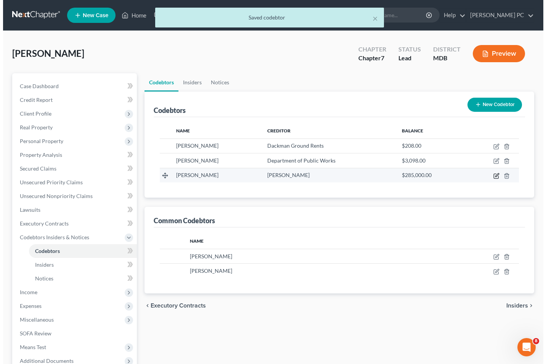
select select "21"
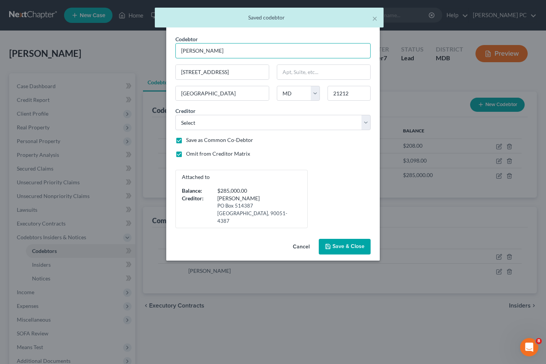
click at [196, 48] on input "[PERSON_NAME]" at bounding box center [272, 50] width 195 height 15
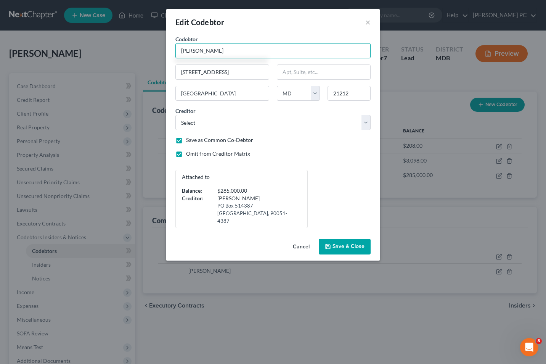
type input "[PERSON_NAME]"
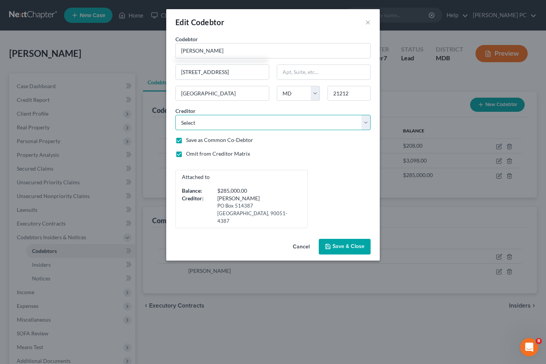
click at [216, 124] on select "Select [PERSON_NAME] Ally Financial Center of Orthopedics ADT Synchrony Bank/JC…" at bounding box center [272, 122] width 195 height 15
click at [219, 119] on select "Select [PERSON_NAME] Ally Financial Center of Orthopedics ADT Synchrony Bank/JC…" at bounding box center [272, 122] width 195 height 15
click at [213, 121] on select "Select [PERSON_NAME] Ally Financial Center of Orthopedics ADT Synchrony Bank/JC…" at bounding box center [272, 122] width 195 height 15
click at [175, 115] on select "Select [PERSON_NAME] Ally Financial Center of Orthopedics ADT Synchrony Bank/JC…" at bounding box center [272, 122] width 195 height 15
click at [344, 246] on button "Save & Close" at bounding box center [345, 247] width 52 height 16
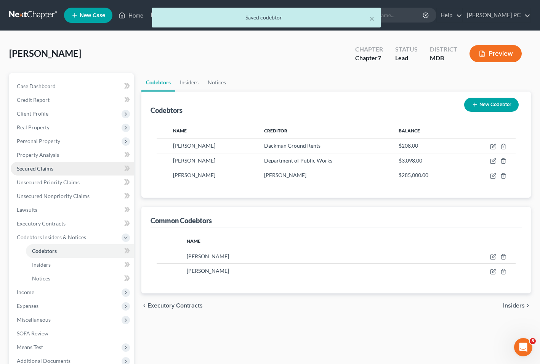
click at [25, 171] on span "Secured Claims" at bounding box center [35, 168] width 37 height 6
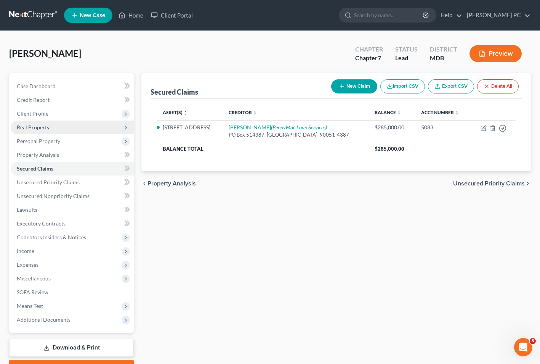
click at [23, 132] on span "Real Property" at bounding box center [72, 128] width 123 height 14
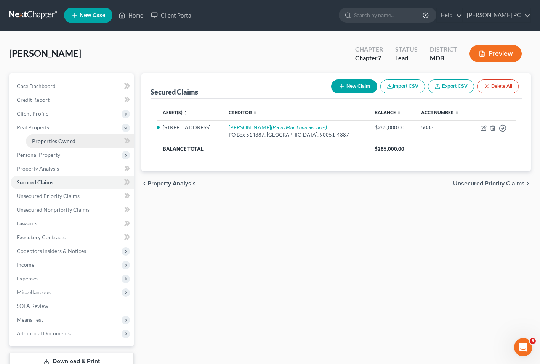
click at [45, 140] on span "Properties Owned" at bounding box center [53, 141] width 43 height 6
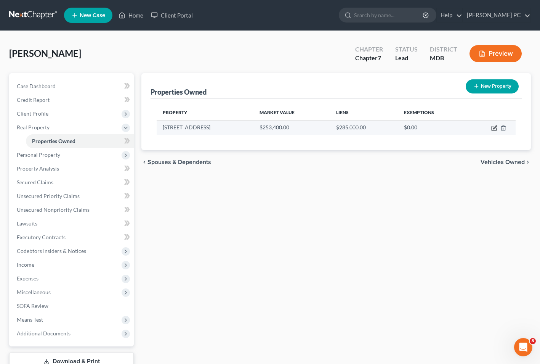
click at [495, 127] on icon "button" at bounding box center [494, 126] width 3 height 3
select select "21"
select select "2"
select select "3"
select select "0"
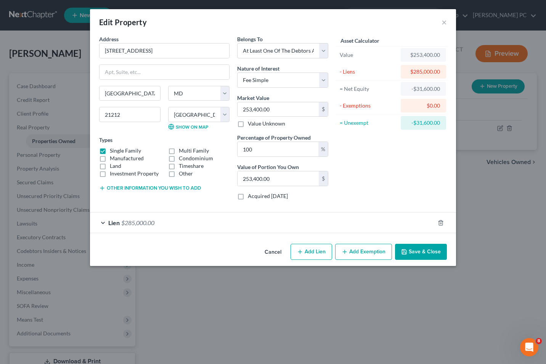
click at [116, 227] on div "Lien $285,000.00" at bounding box center [262, 222] width 345 height 20
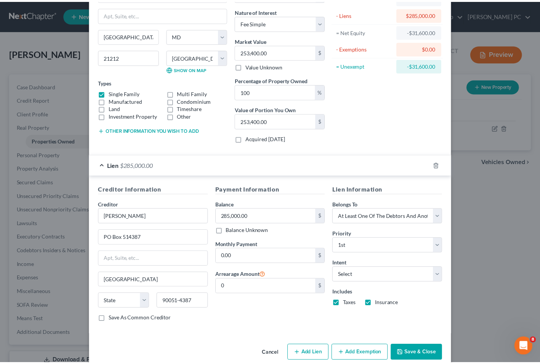
scroll to position [70, 0]
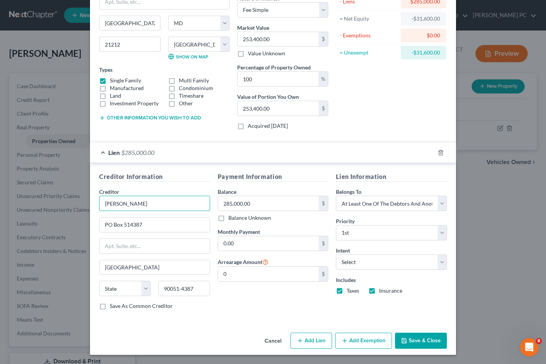
click at [134, 200] on input "[PERSON_NAME]" at bounding box center [154, 203] width 111 height 15
type input "[PERSON_NAME] Mac Loan Services"
click at [416, 340] on button "Save & Close" at bounding box center [421, 341] width 52 height 16
